Goal: Transaction & Acquisition: Purchase product/service

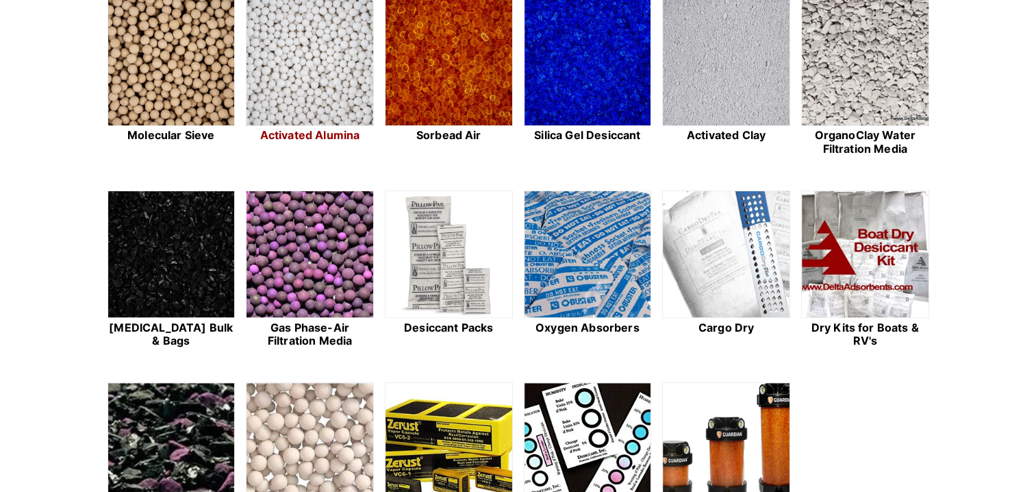
scroll to position [411, 0]
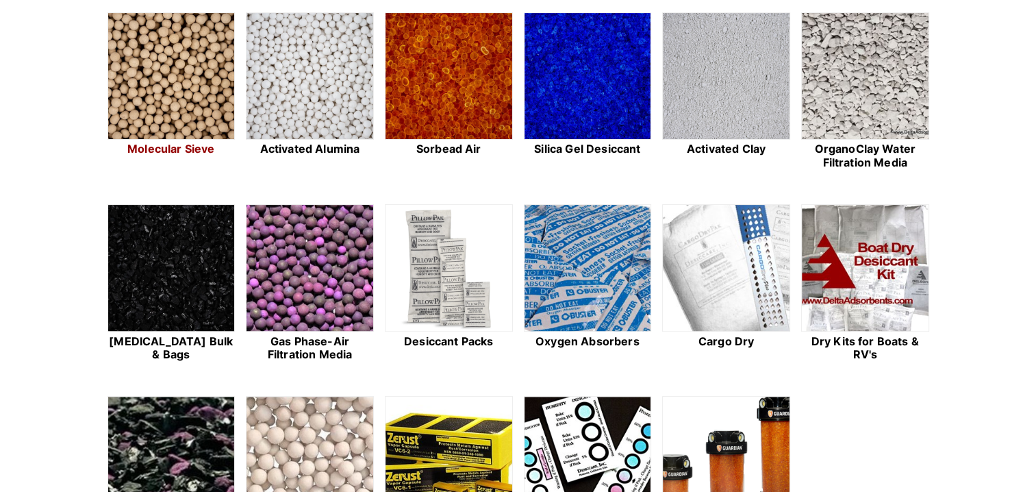
click at [159, 90] on img at bounding box center [171, 76] width 127 height 127
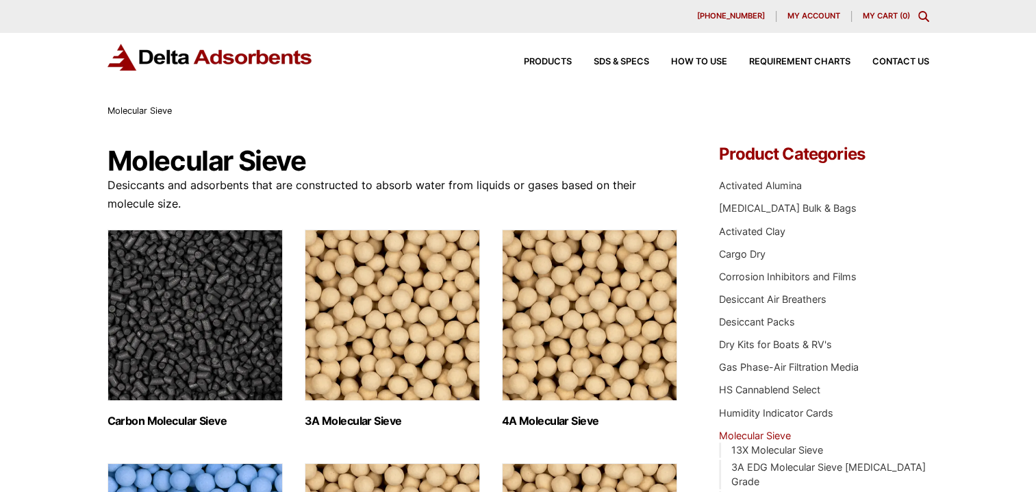
click at [915, 57] on div "Products SDS & SPECS How to Use Requirement Charts Contact Us" at bounding box center [715, 62] width 438 height 20
click at [898, 60] on span "Contact Us" at bounding box center [900, 62] width 57 height 9
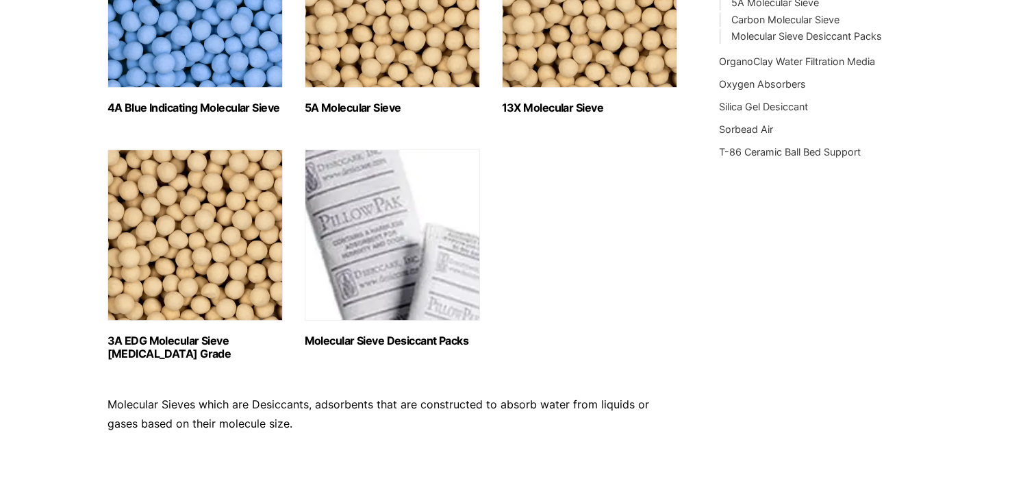
scroll to position [548, 0]
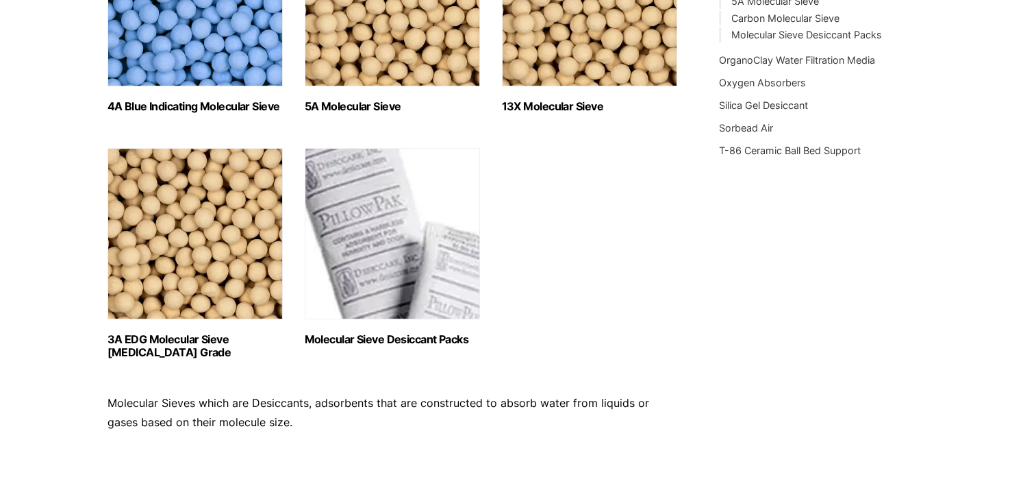
click at [550, 105] on h2 "13X Molecular Sieve (2)" at bounding box center [589, 106] width 175 height 13
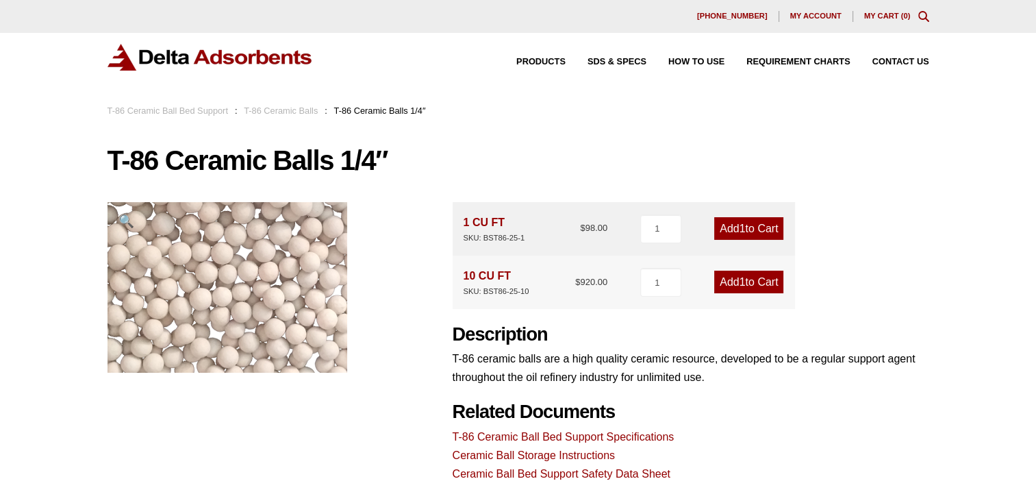
click at [742, 227] on link "Add 1 to Cart" at bounding box center [748, 228] width 69 height 23
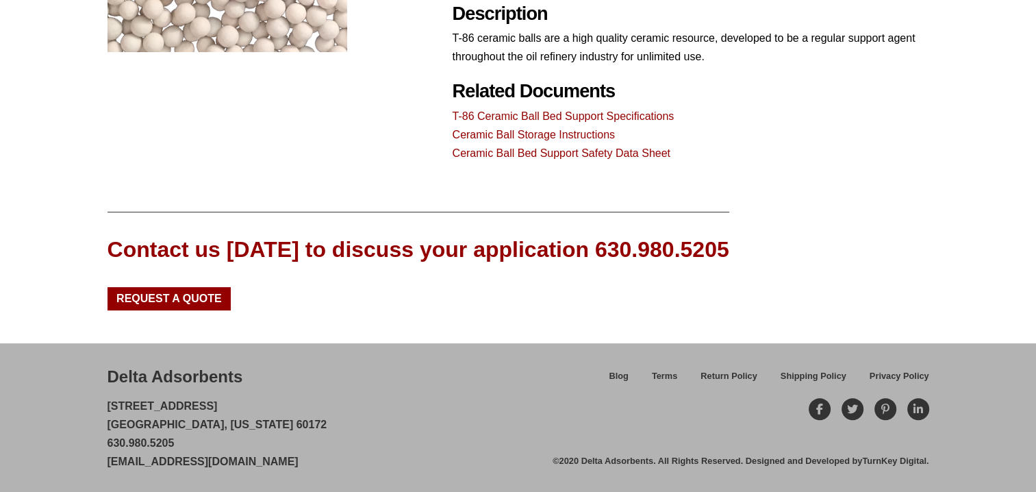
scroll to position [47, 0]
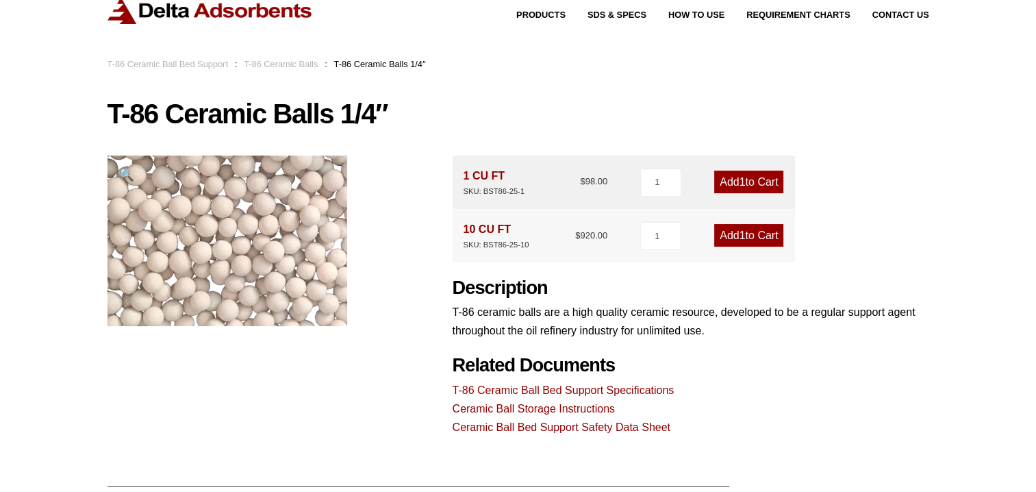
click at [759, 176] on link "Add 1 to Cart" at bounding box center [748, 181] width 69 height 23
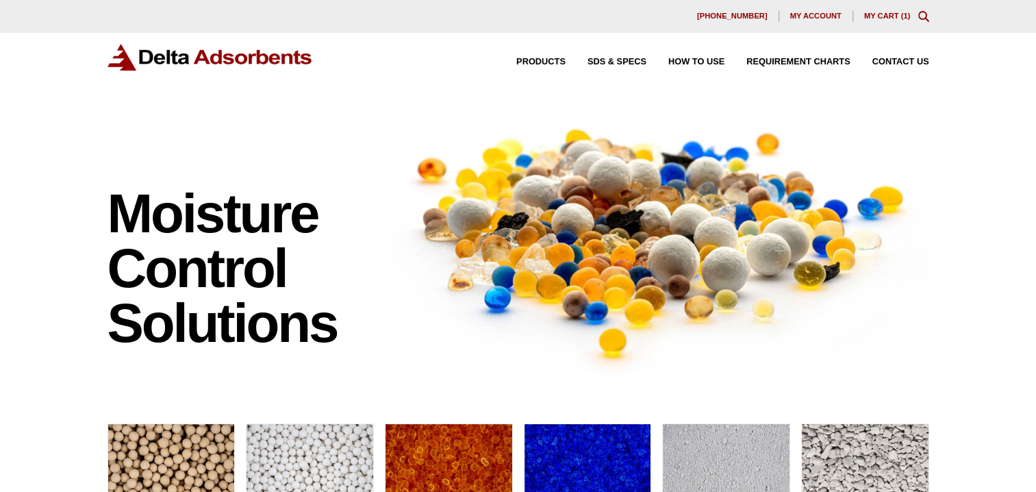
click at [878, 15] on link "My Cart ( 1 )" at bounding box center [887, 16] width 47 height 8
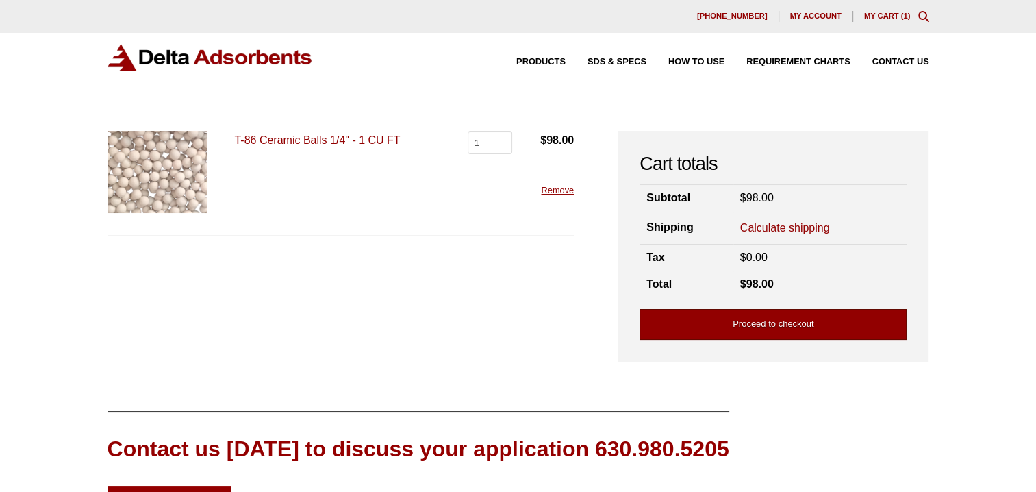
click at [767, 323] on link "Proceed to checkout" at bounding box center [772, 324] width 267 height 31
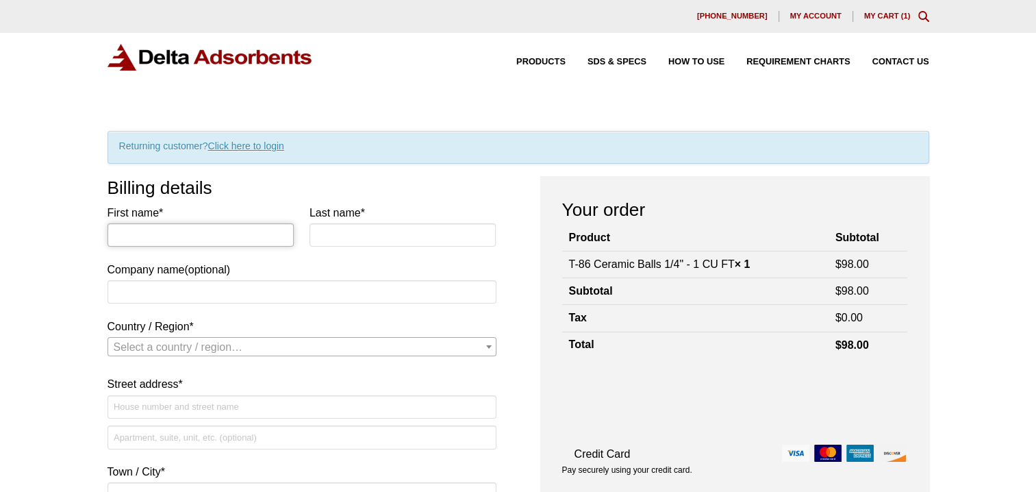
click at [172, 235] on input "First name *" at bounding box center [200, 234] width 187 height 23
type input "[PERSON_NAME]"
type input "[US_EMPLOYER_IDENTIFICATION_NUMBER]"
type input "[PERSON_NAME]"
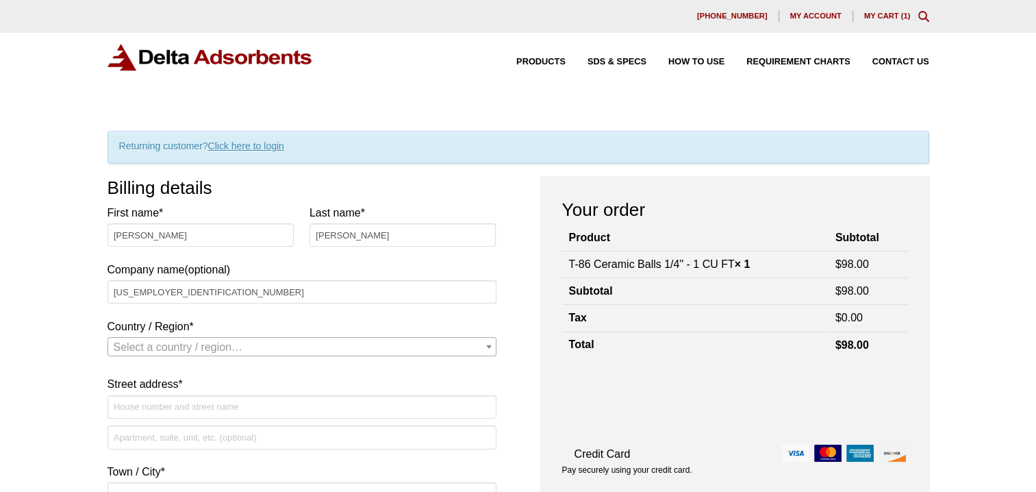
select select "US"
type input "1923 Clearmont St. Mobile, AL, 36606"
type input "Mobile AL"
type input "36606"
type input "12515836306"
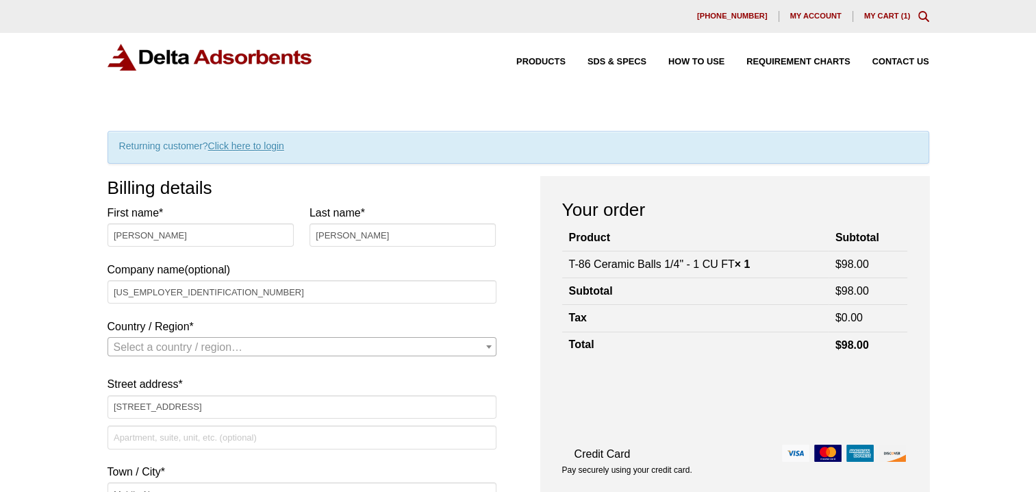
type input "thomas.richards@insitumicrobe.com"
select select "US"
select select "AL"
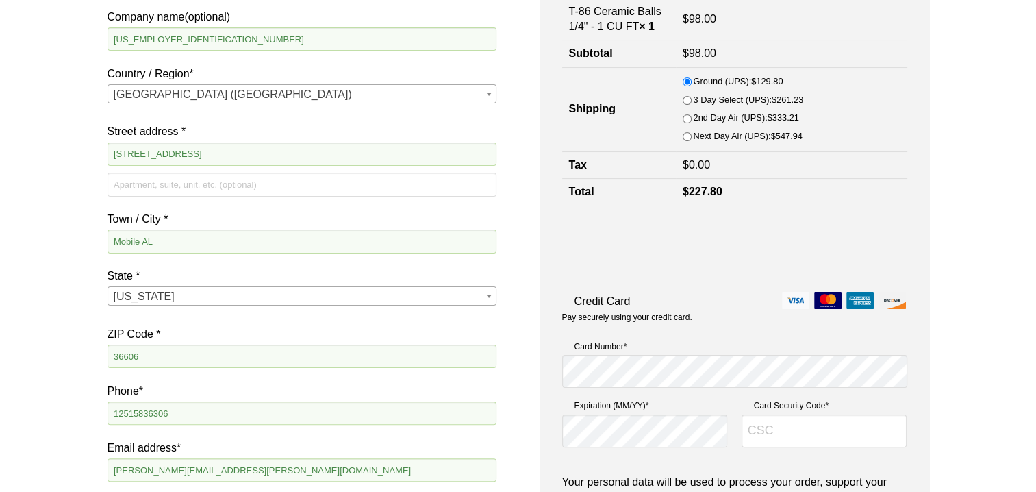
scroll to position [165, 0]
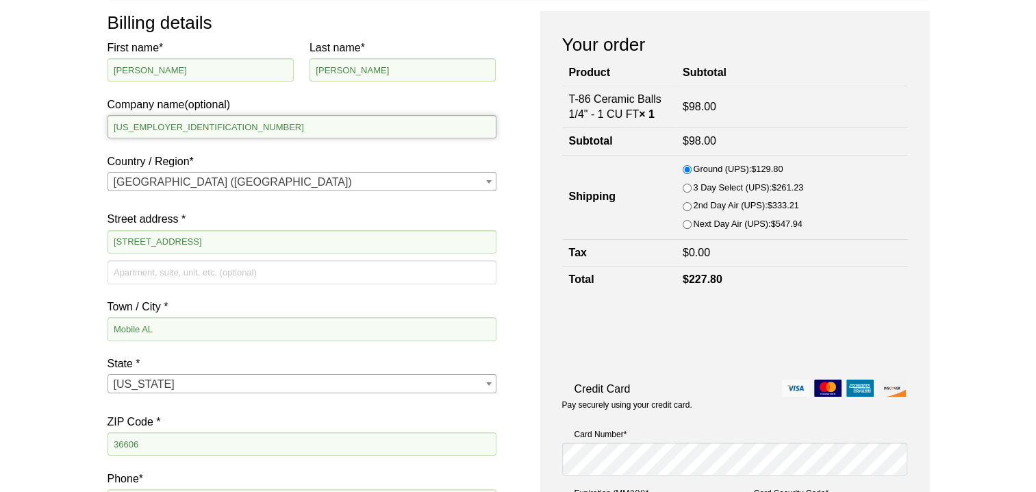
drag, startPoint x: 167, startPoint y: 123, endPoint x: 99, endPoint y: 118, distance: 68.6
type input "In Situ Microbial Solutions, LLC"
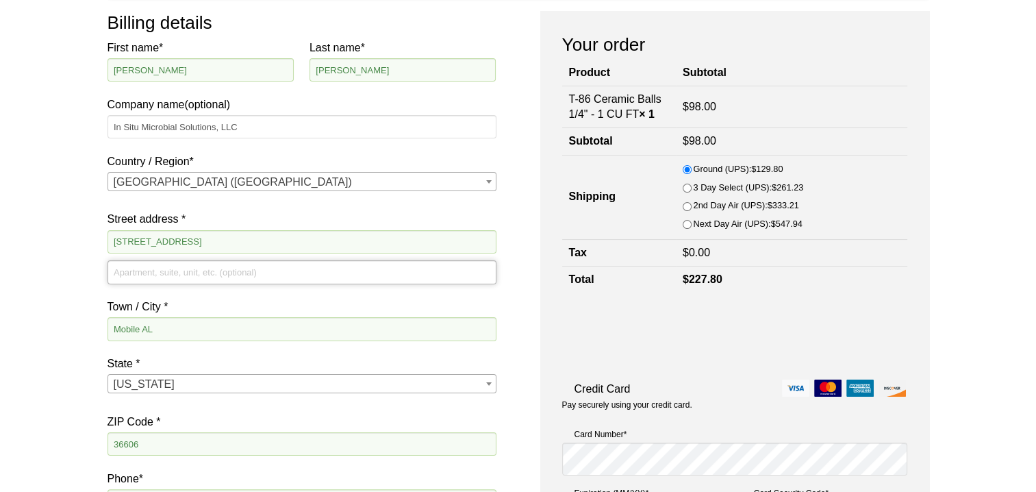
type input "1923 Clearmont St."
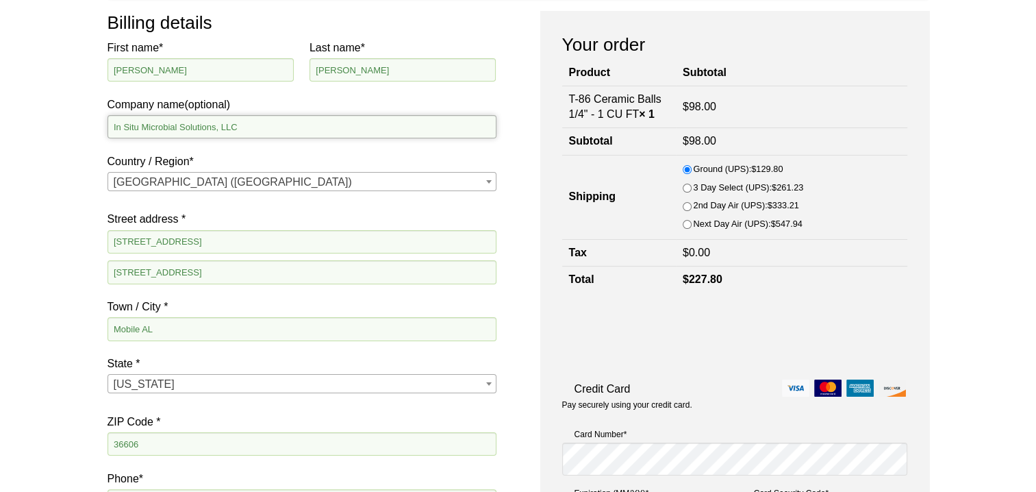
type input "In Situ Microbial Solutions, LLC"
drag, startPoint x: 215, startPoint y: 270, endPoint x: 103, endPoint y: 270, distance: 111.6
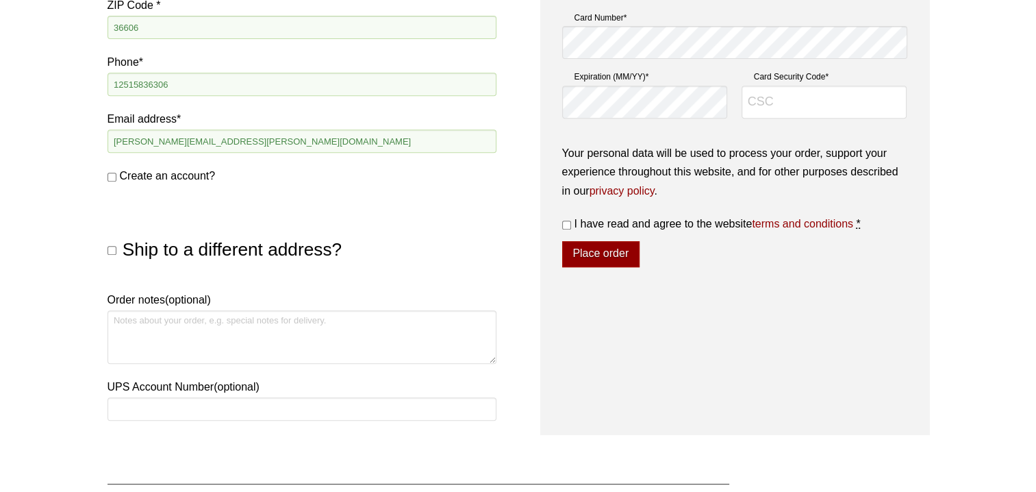
scroll to position [507, 0]
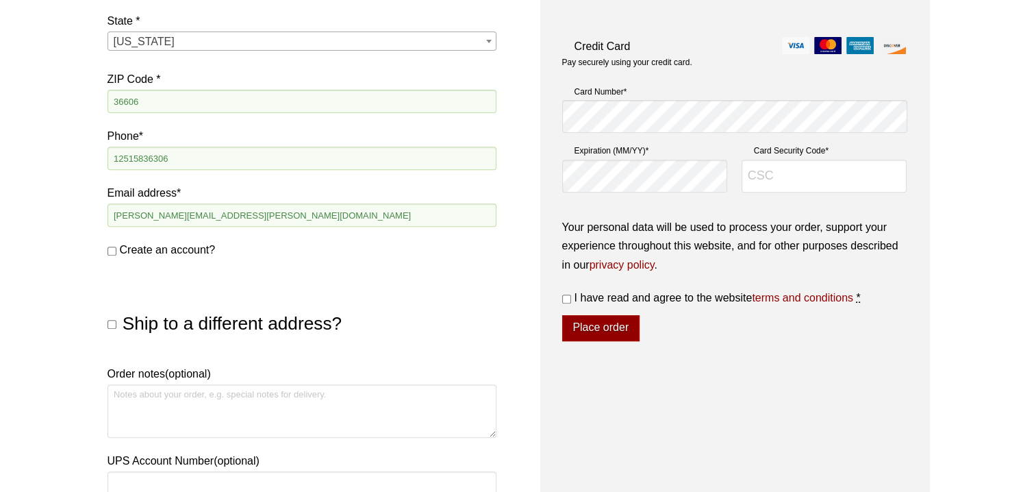
click at [567, 298] on input "I have read and agree to the website terms and conditions *" at bounding box center [566, 298] width 9 height 9
checkbox input "true"
click at [778, 173] on input "Card Security Code *" at bounding box center [824, 176] width 166 height 33
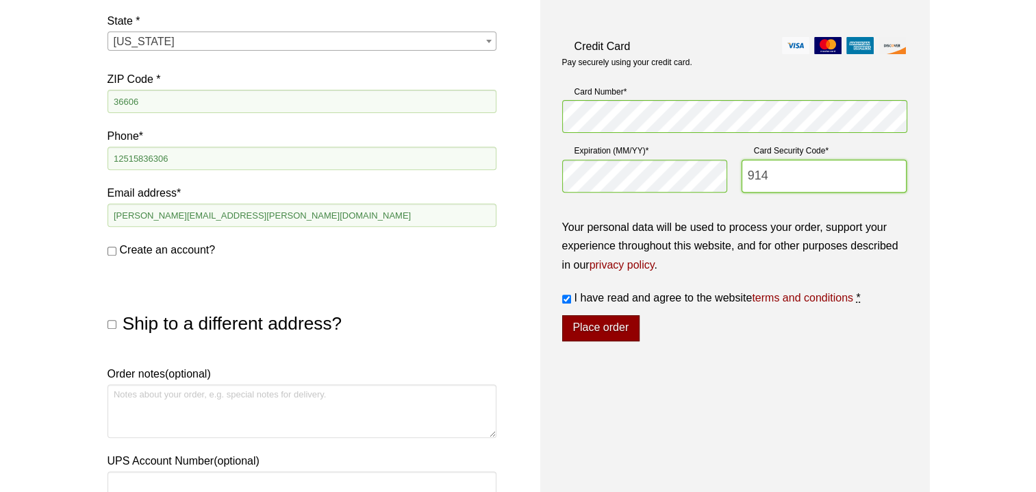
type input "914"
click at [613, 328] on button "Place order" at bounding box center [600, 328] width 77 height 26
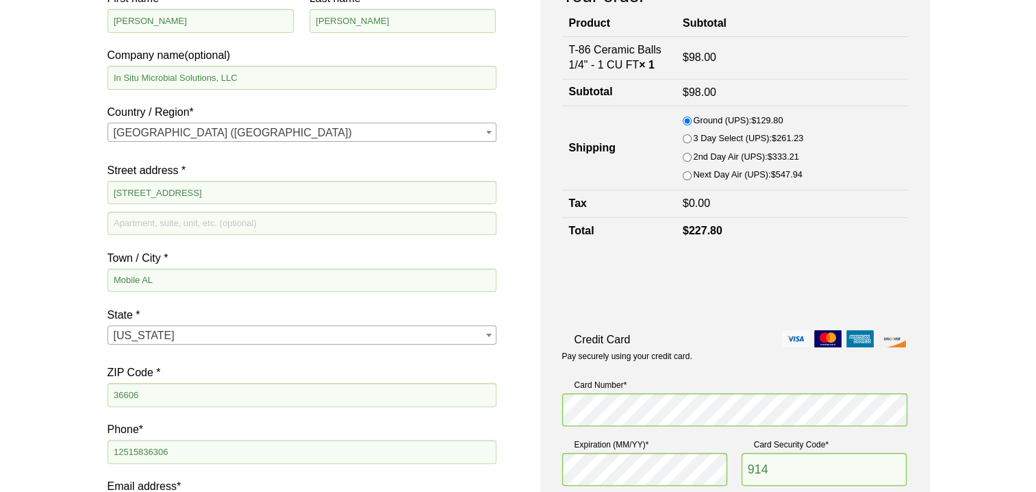
scroll to position [312, 0]
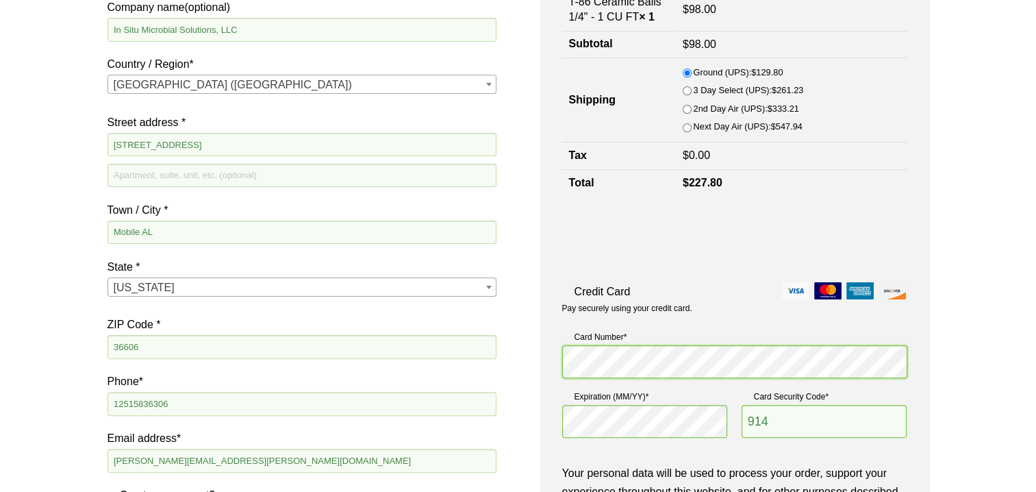
click at [537, 359] on div "Billing details First name * Thomas Last name * Richards Company name (optional…" at bounding box center [518, 333] width 822 height 839
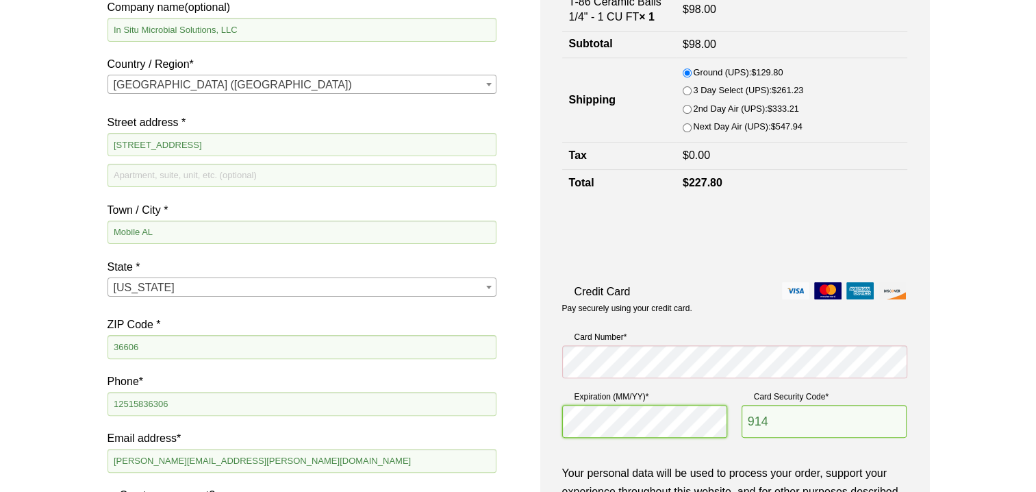
click at [552, 420] on div "Your order Product Subtotal T-86 Ceramic Balls 1/4" - 1 CU FT × 1 $ 98.00 Subto…" at bounding box center [734, 333] width 389 height 839
drag, startPoint x: 797, startPoint y: 422, endPoint x: 732, endPoint y: 420, distance: 65.1
click at [732, 420] on fieldset "Payment Info Card Number * Expiration (MM/YY) * Card Security Code * 914" at bounding box center [734, 387] width 345 height 125
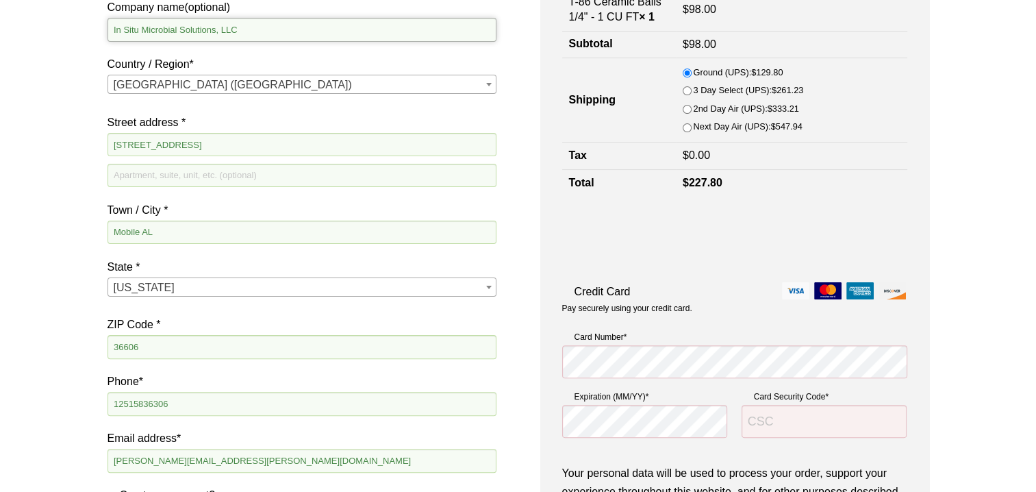
drag, startPoint x: 277, startPoint y: 28, endPoint x: 90, endPoint y: 17, distance: 186.5
click at [90, 17] on div "Our website has detected that you are using an outdated browser that will preve…" at bounding box center [518, 386] width 1036 height 1396
drag, startPoint x: 283, startPoint y: 145, endPoint x: 101, endPoint y: 142, distance: 182.1
click at [101, 142] on div "Our website has detected that you are using an outdated browser that will preve…" at bounding box center [518, 386] width 1036 height 1396
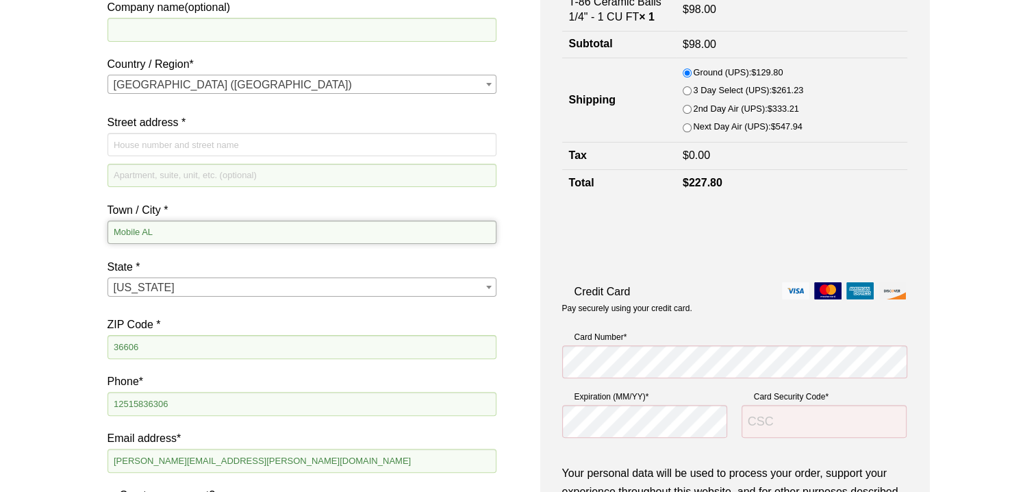
click at [205, 234] on input "Mobile AL" at bounding box center [301, 231] width 389 height 23
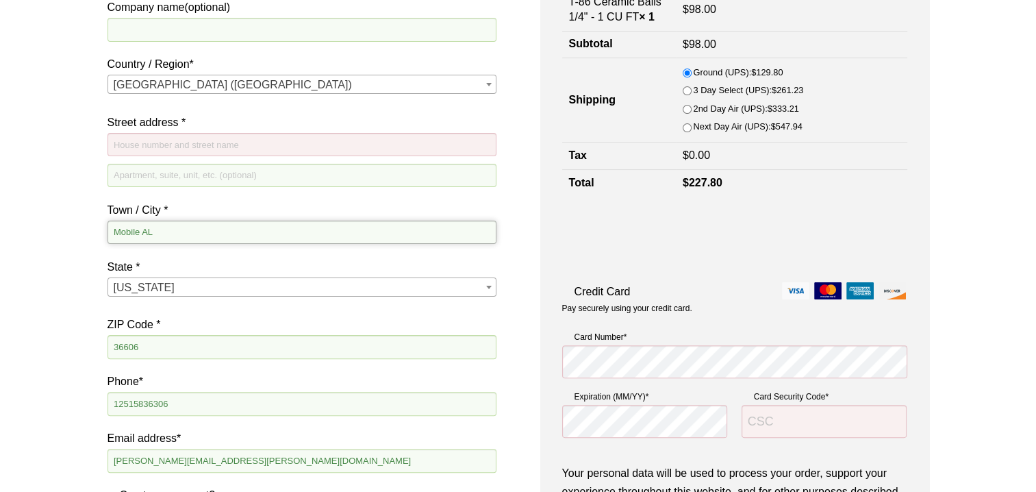
drag, startPoint x: 181, startPoint y: 229, endPoint x: 92, endPoint y: 231, distance: 89.0
click at [99, 232] on div "Our website has detected that you are using an outdated browser that will preve…" at bounding box center [518, 386] width 1036 height 1396
drag, startPoint x: 165, startPoint y: 340, endPoint x: 84, endPoint y: 340, distance: 80.8
click at [85, 340] on div "Our website has detected that you are using an outdated browser that will preve…" at bounding box center [518, 386] width 1036 height 1396
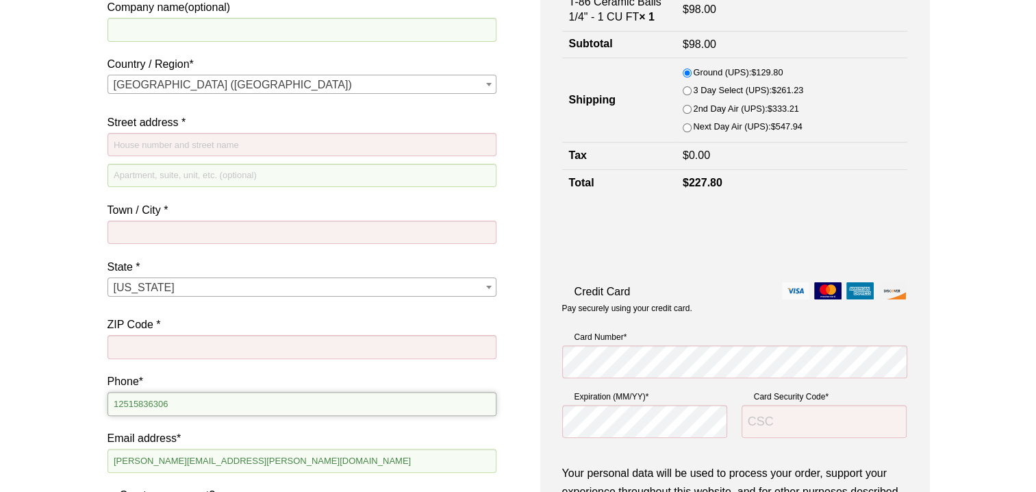
drag, startPoint x: 183, startPoint y: 406, endPoint x: 90, endPoint y: 407, distance: 93.1
click at [90, 407] on div "Our website has detected that you are using an outdated browser that will preve…" at bounding box center [518, 386] width 1036 height 1396
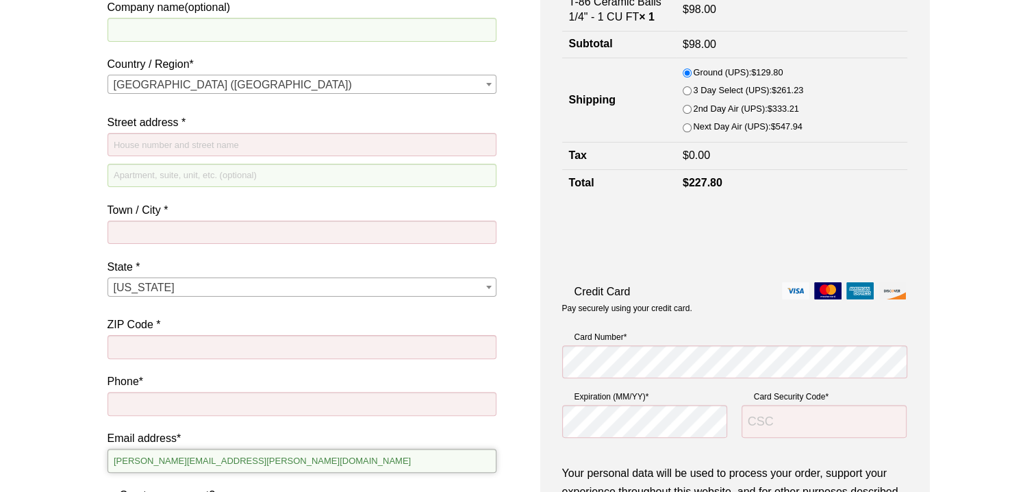
drag, startPoint x: 270, startPoint y: 466, endPoint x: 73, endPoint y: 461, distance: 197.9
click at [73, 461] on div "Our website has detected that you are using an outdated browser that will preve…" at bounding box center [518, 386] width 1036 height 1396
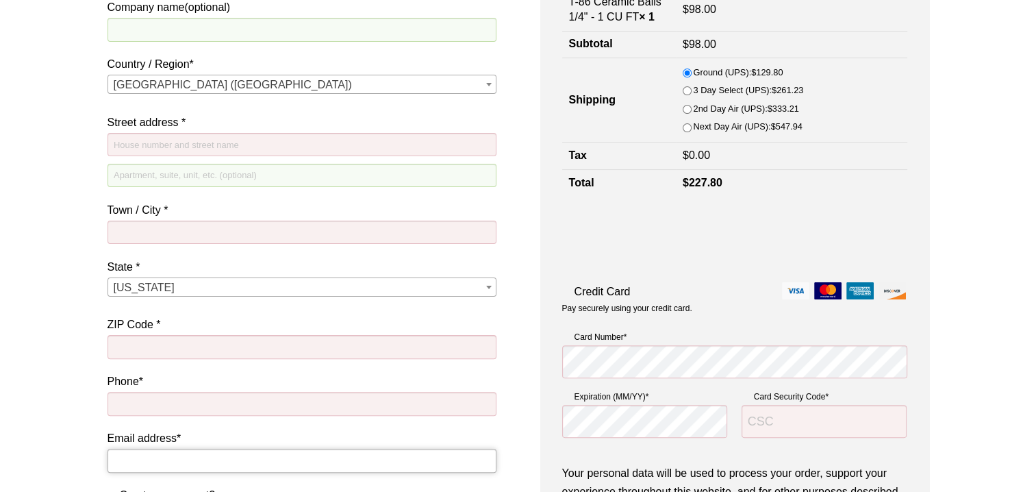
scroll to position [175, 0]
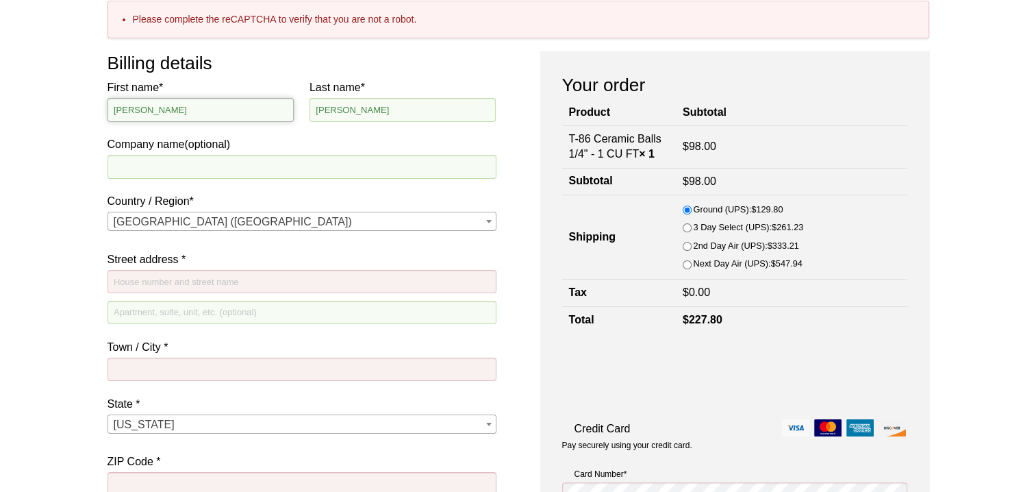
drag, startPoint x: 208, startPoint y: 107, endPoint x: 134, endPoint y: 111, distance: 74.7
click at [136, 111] on input "Thomas" at bounding box center [200, 109] width 187 height 23
type input "Thom"
drag, startPoint x: 151, startPoint y: 109, endPoint x: 107, endPoint y: 109, distance: 43.8
click at [107, 109] on input "Thom" at bounding box center [200, 109] width 187 height 23
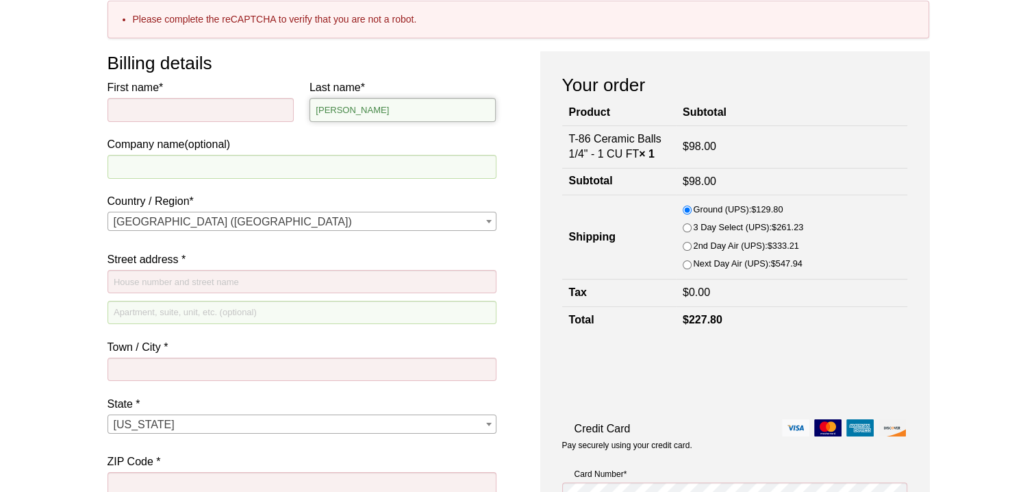
drag, startPoint x: 370, startPoint y: 108, endPoint x: 276, endPoint y: 114, distance: 94.6
click at [276, 114] on div "First name * Last name * Richards Company name (optional) Country / Region * Se…" at bounding box center [301, 346] width 389 height 537
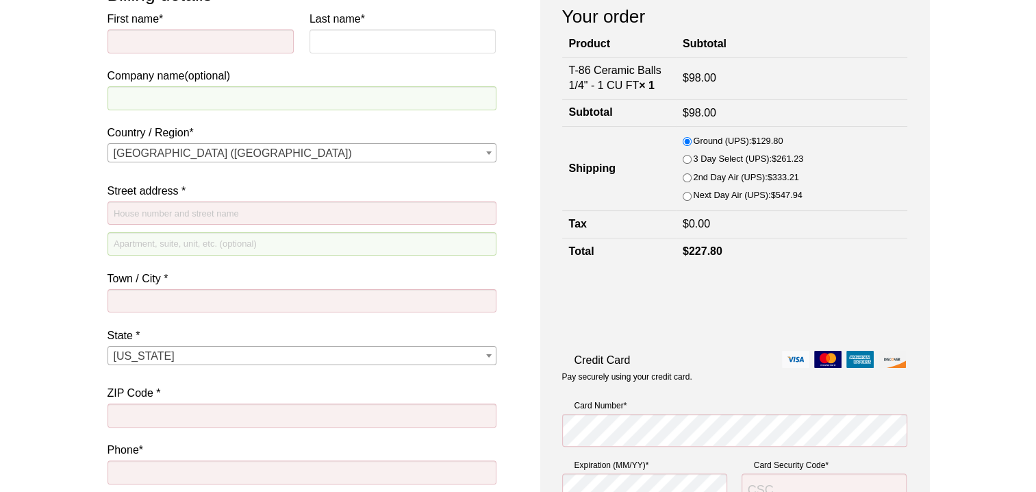
click at [173, 352] on span "[US_STATE]" at bounding box center [302, 355] width 388 height 19
click at [167, 351] on span "[US_STATE]" at bounding box center [302, 355] width 388 height 19
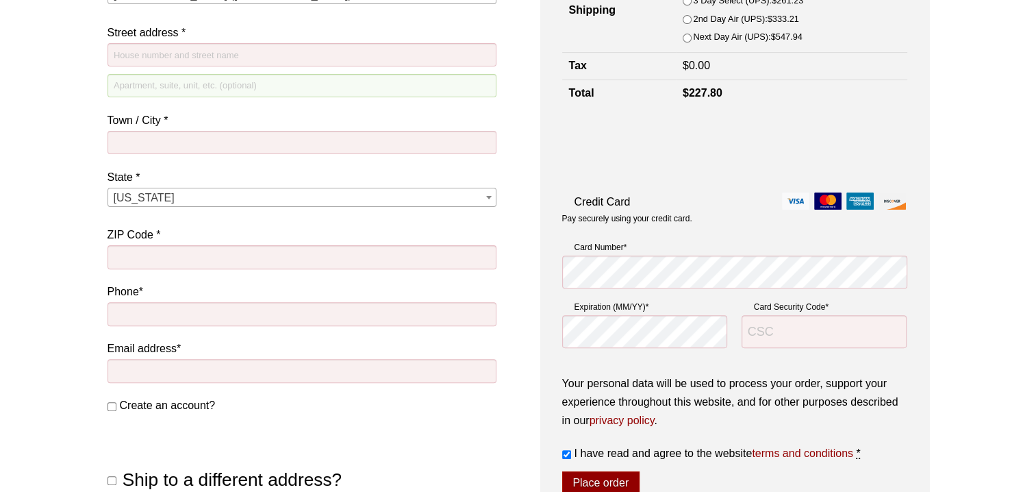
scroll to position [479, 0]
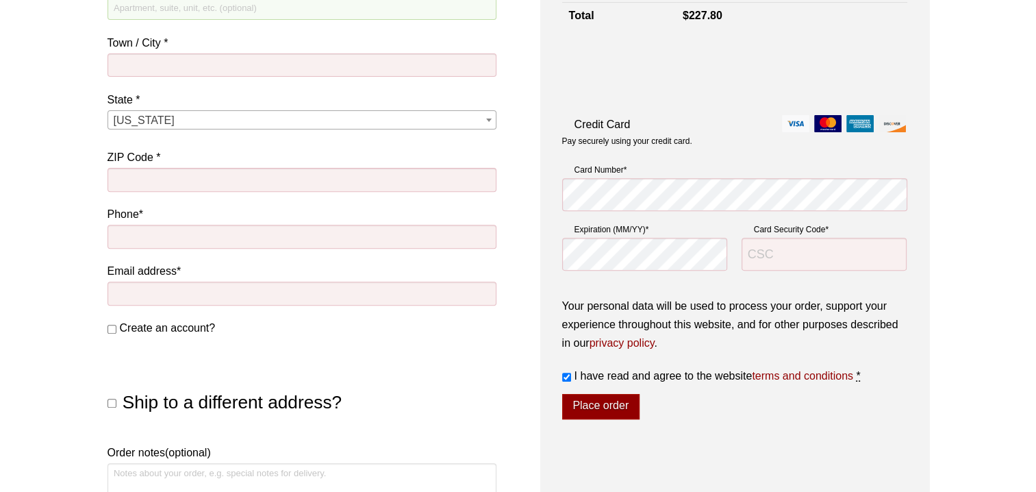
click at [568, 375] on input "I have read and agree to the website terms and conditions *" at bounding box center [566, 376] width 9 height 9
checkbox input "false"
click at [589, 400] on button "Place order" at bounding box center [600, 407] width 77 height 26
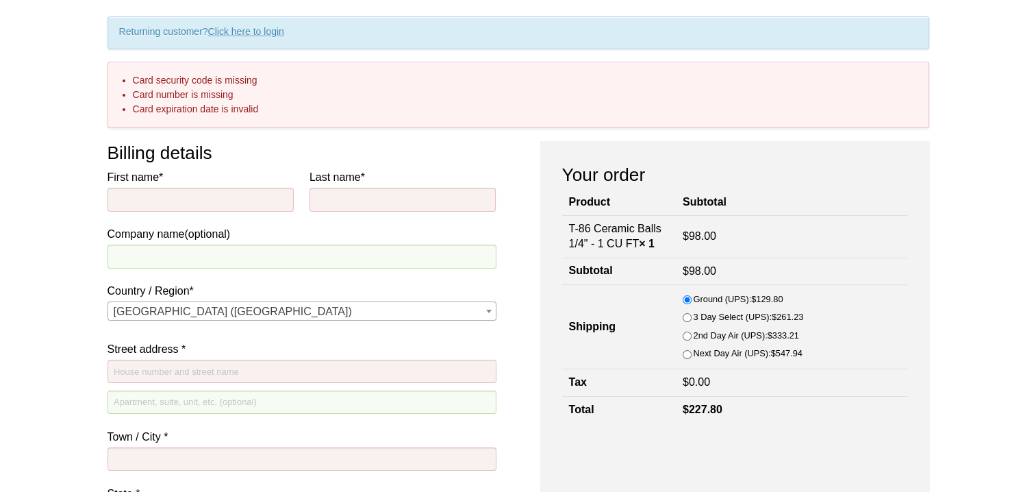
scroll to position [107, 0]
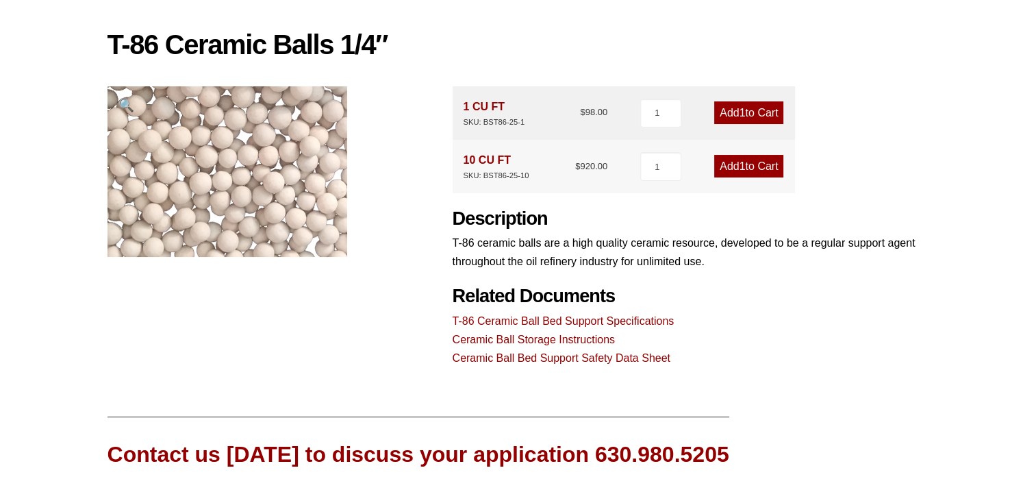
scroll to position [115, 0]
click at [750, 111] on link "Add 1 to Cart" at bounding box center [748, 113] width 69 height 23
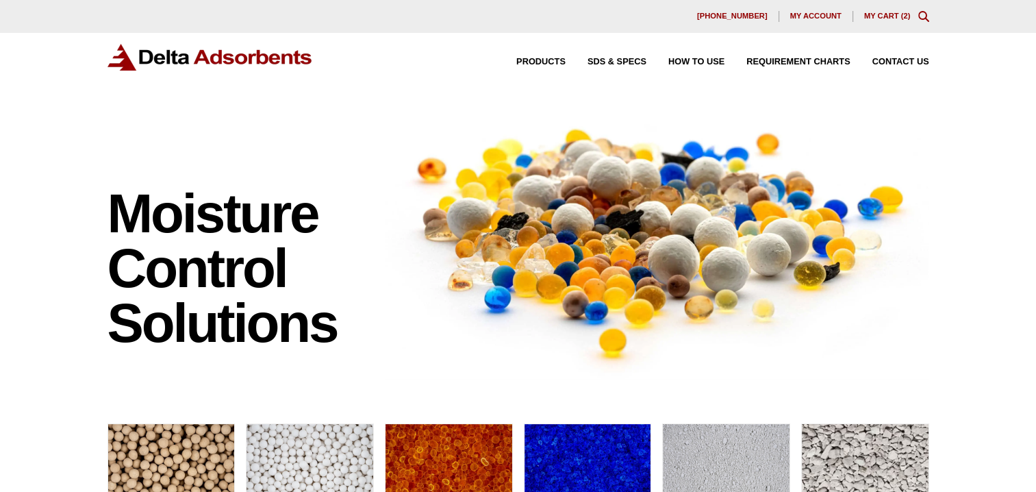
click at [877, 15] on link "My Cart ( 2 )" at bounding box center [887, 16] width 47 height 8
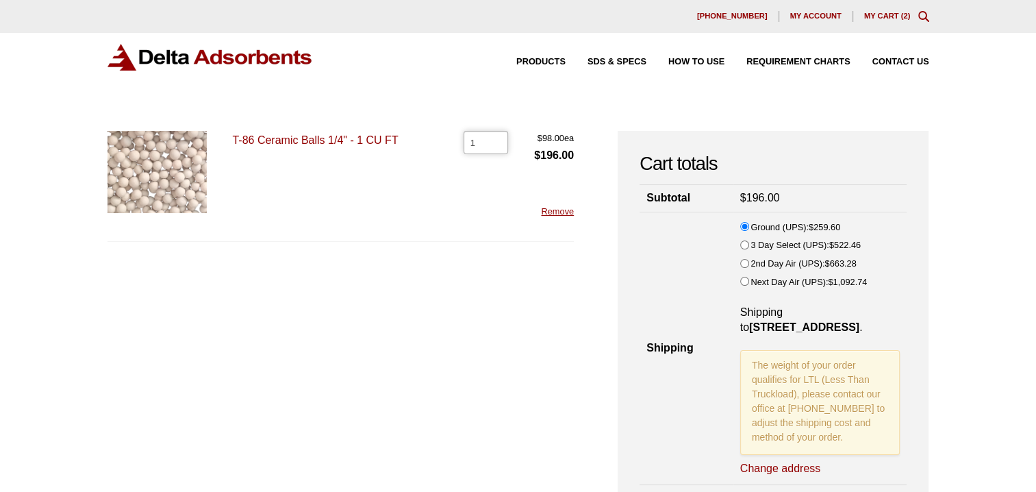
type input "1"
click at [497, 144] on input "1" at bounding box center [485, 142] width 45 height 23
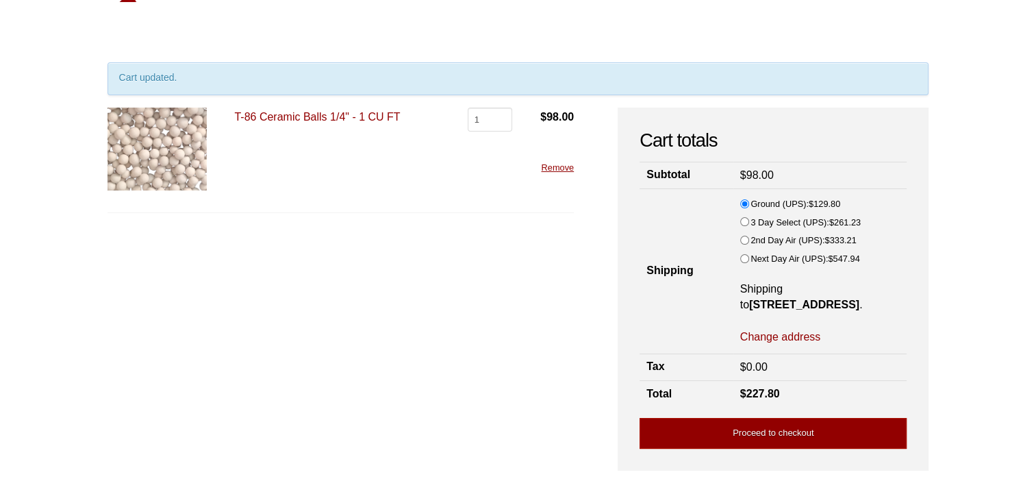
scroll to position [137, 0]
